Goal: Information Seeking & Learning: Learn about a topic

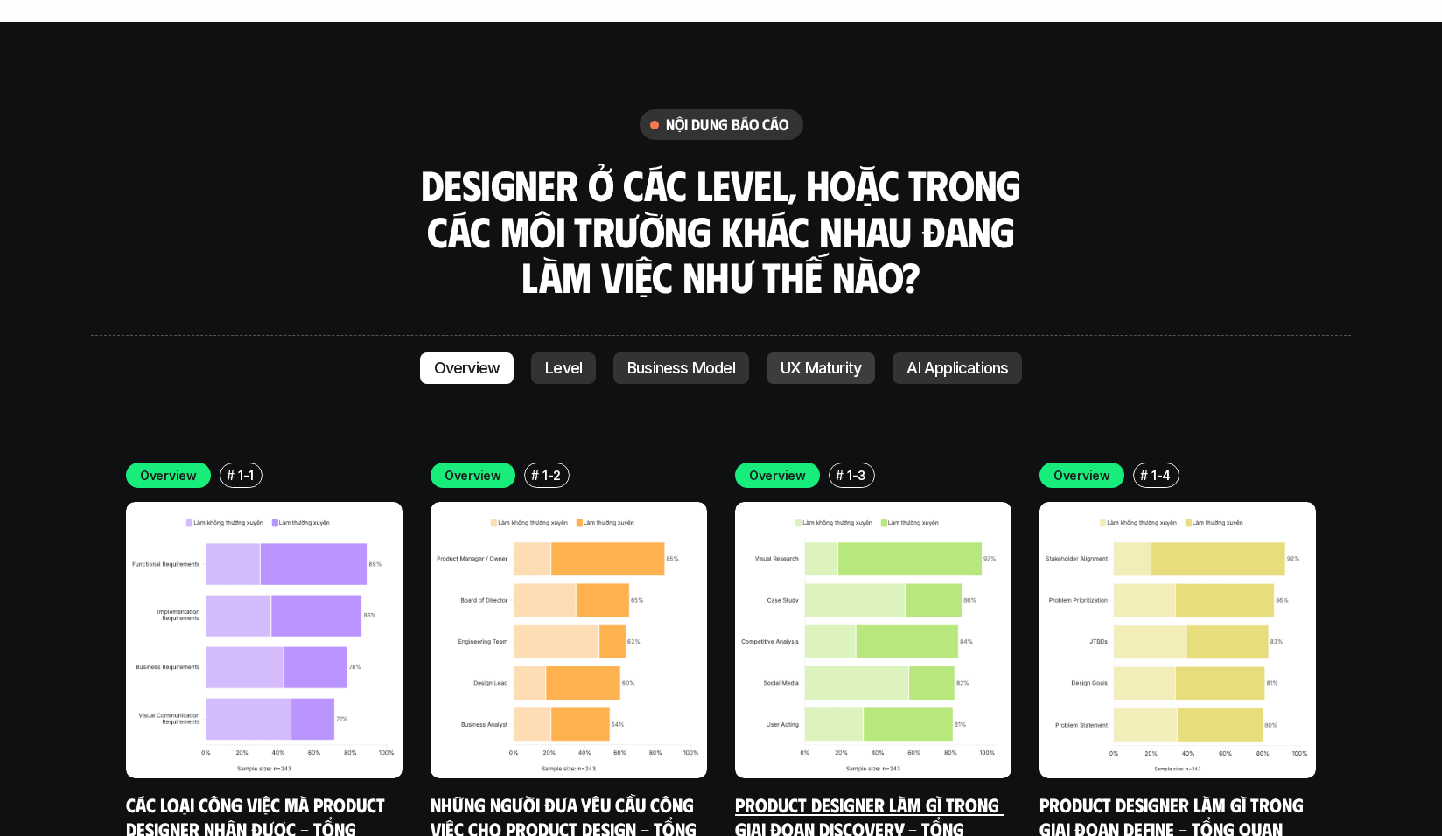
scroll to position [4901, 0]
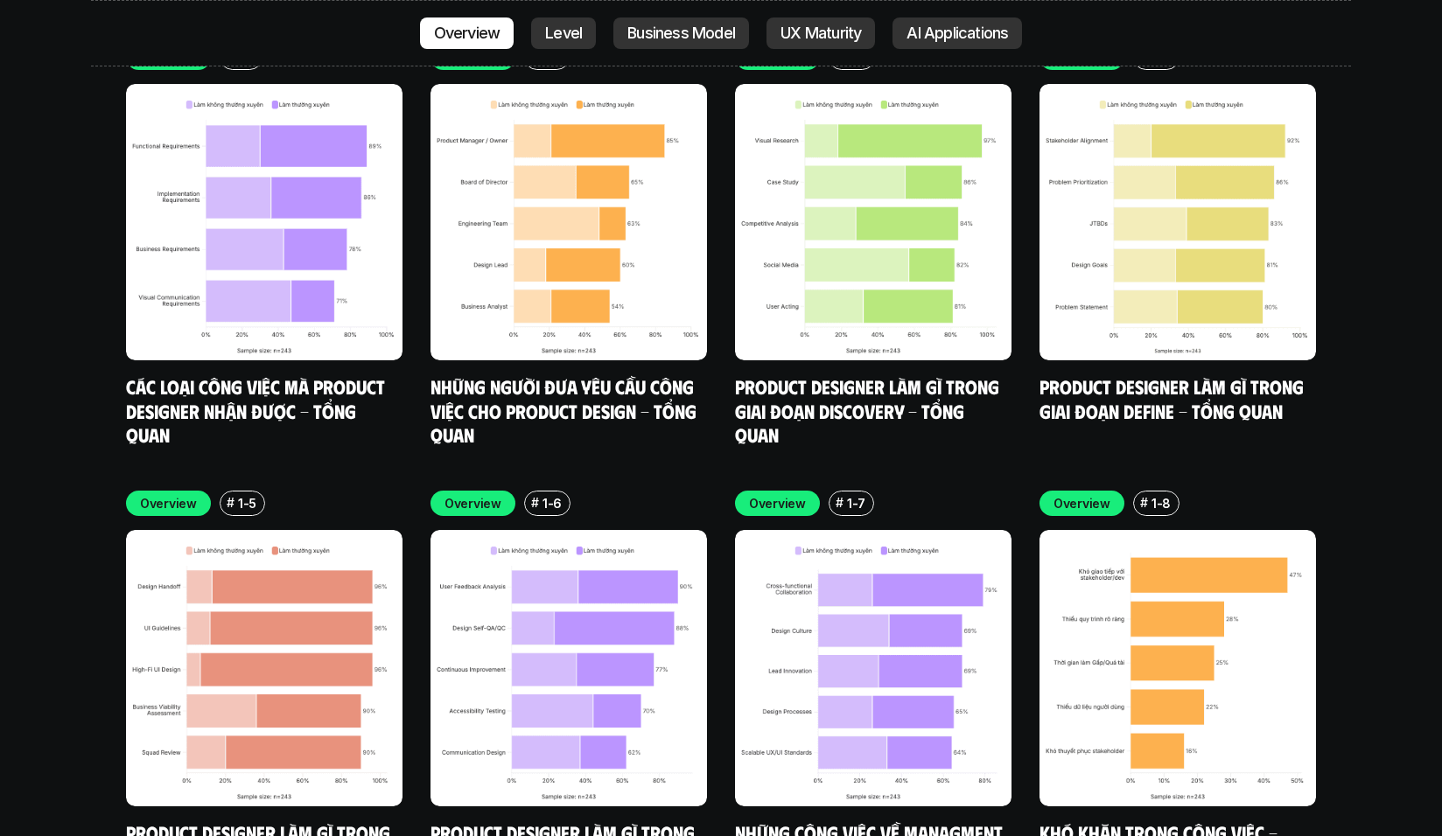
scroll to position [5338, 0]
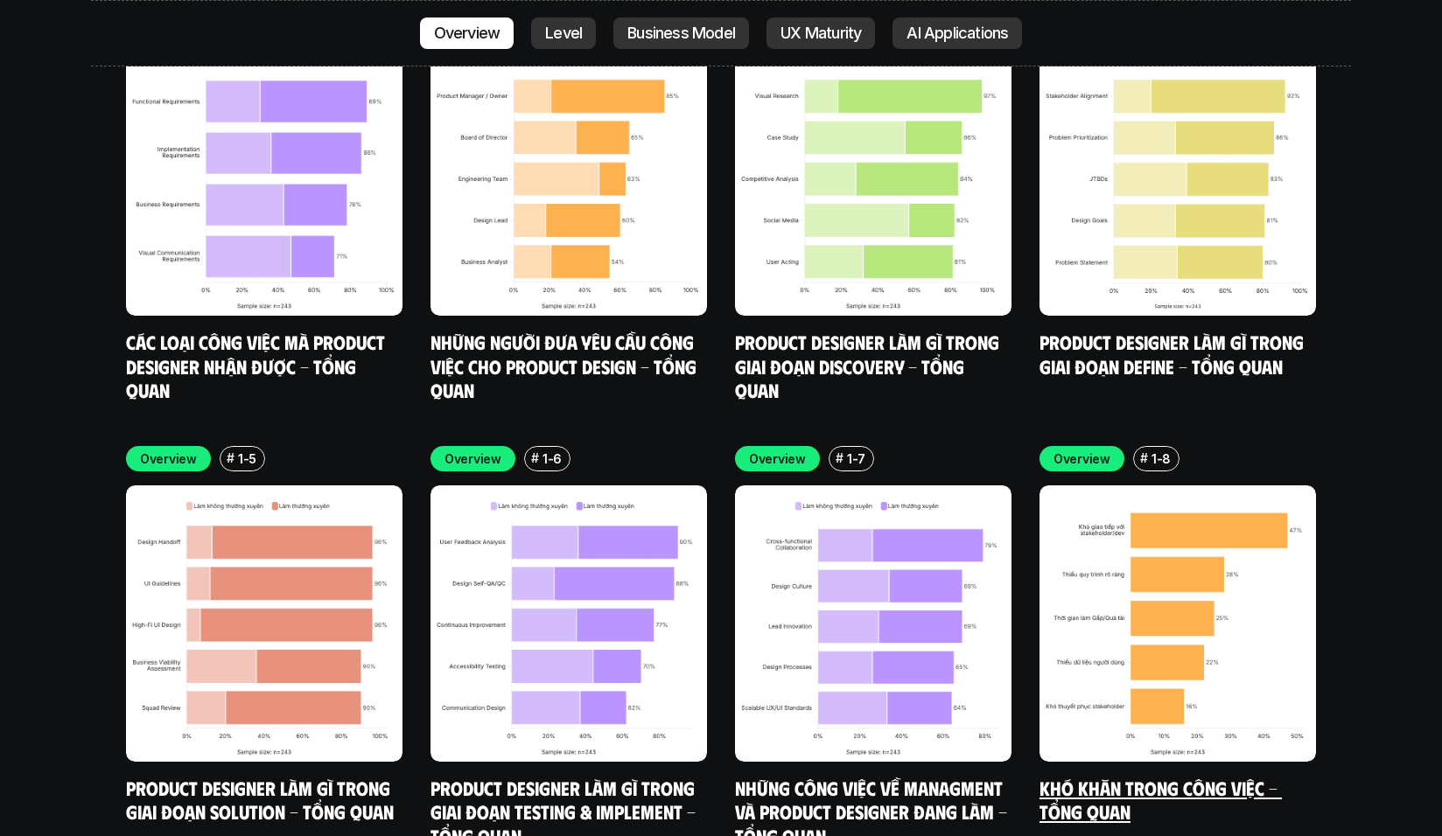
click at [1210, 486] on img at bounding box center [1177, 624] width 276 height 276
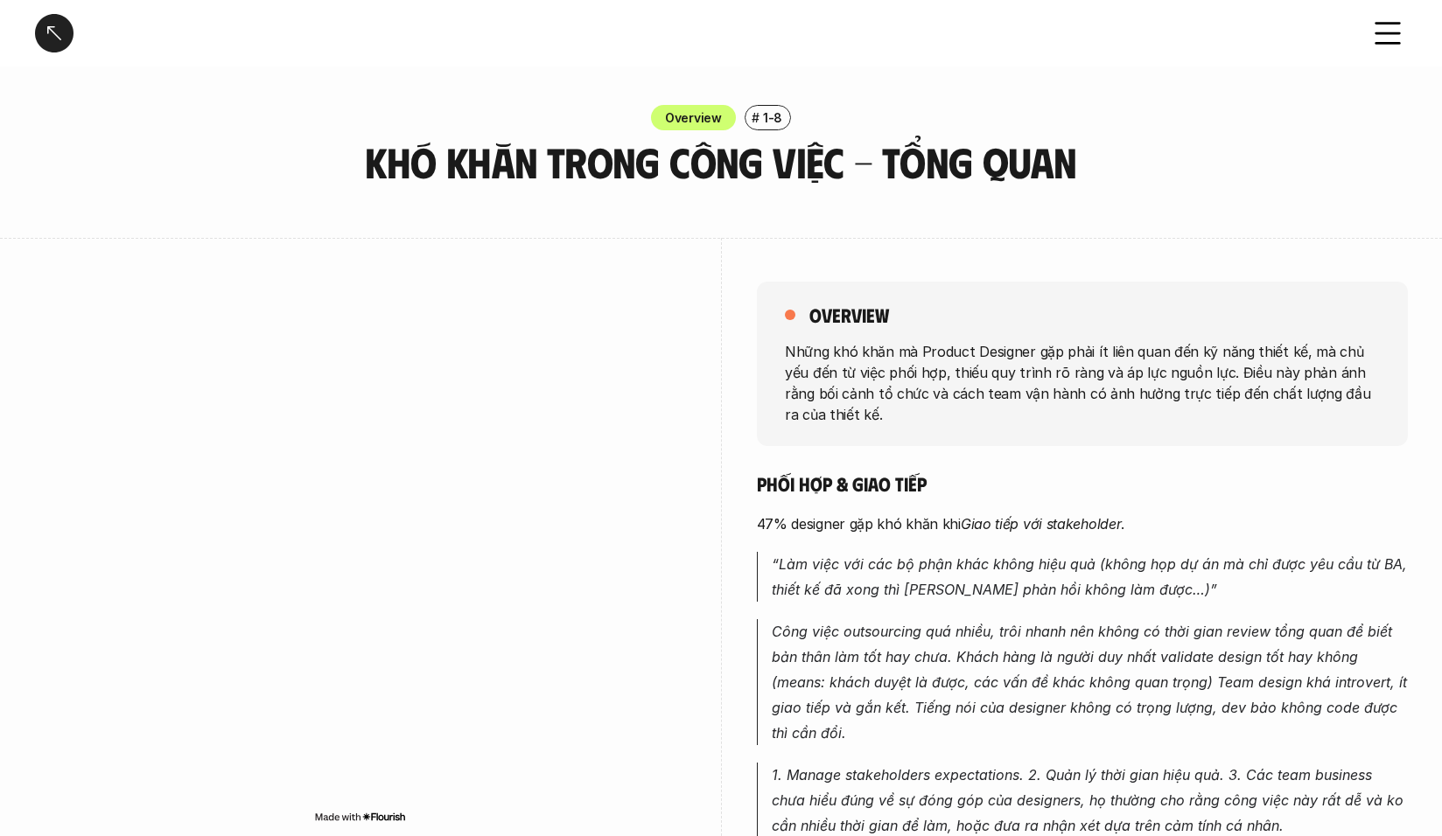
click at [54, 37] on div at bounding box center [54, 33] width 38 height 38
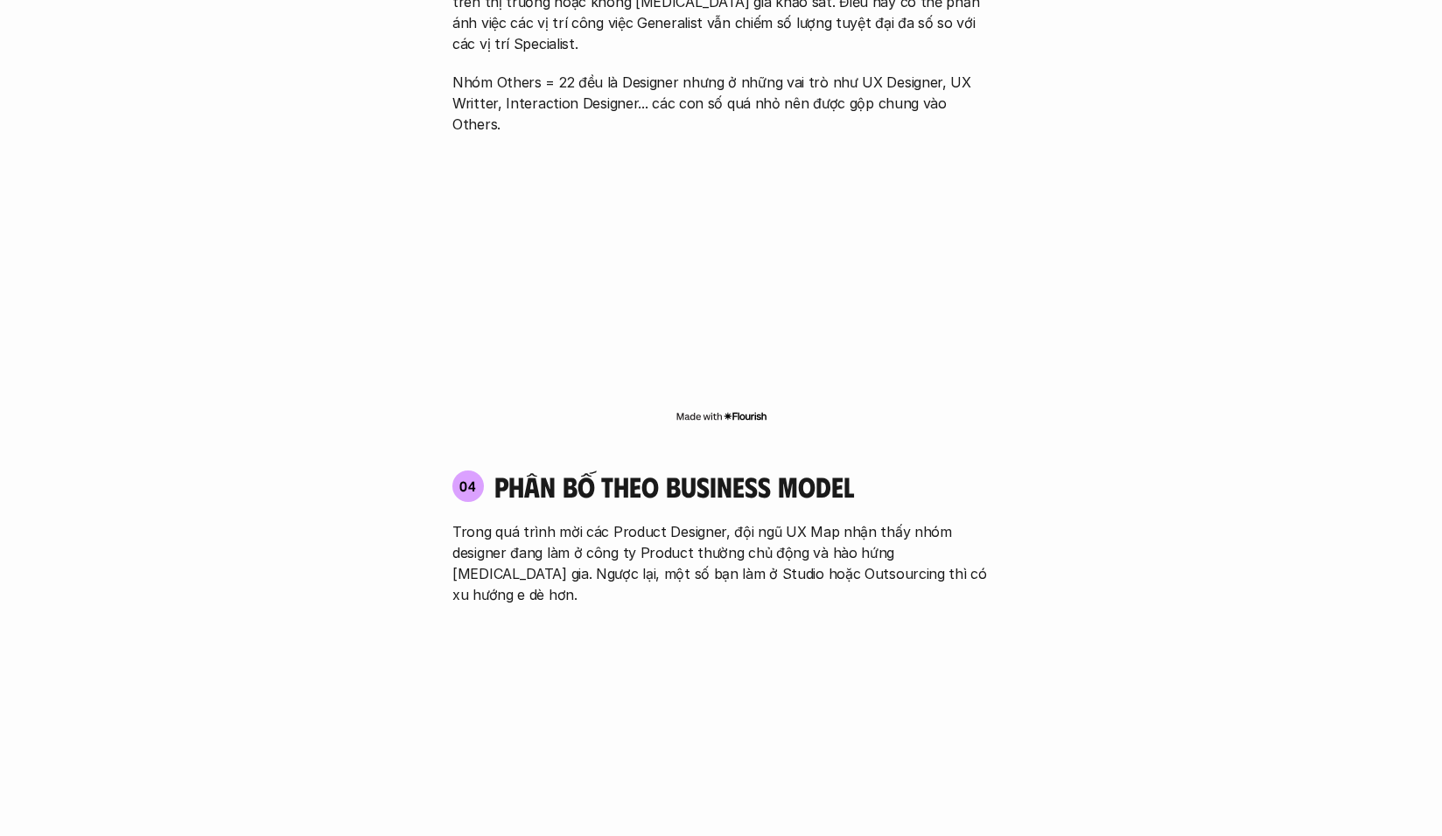
scroll to position [2887, 0]
